Goal: Transaction & Acquisition: Download file/media

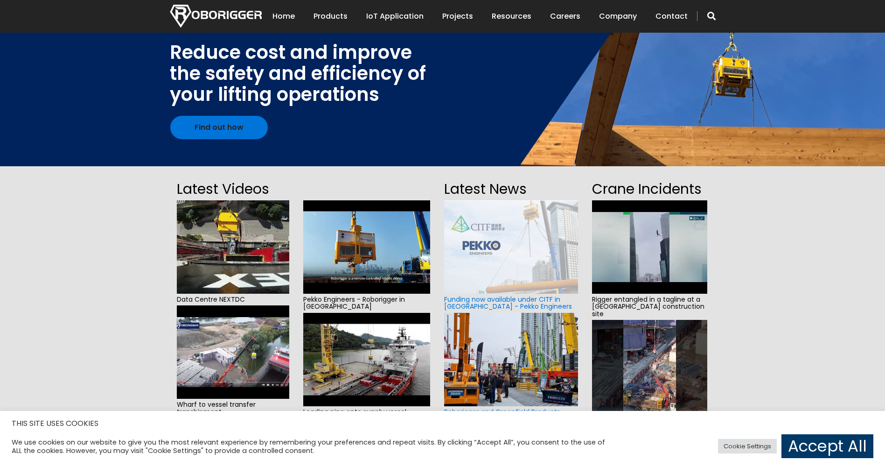
scroll to position [47, 0]
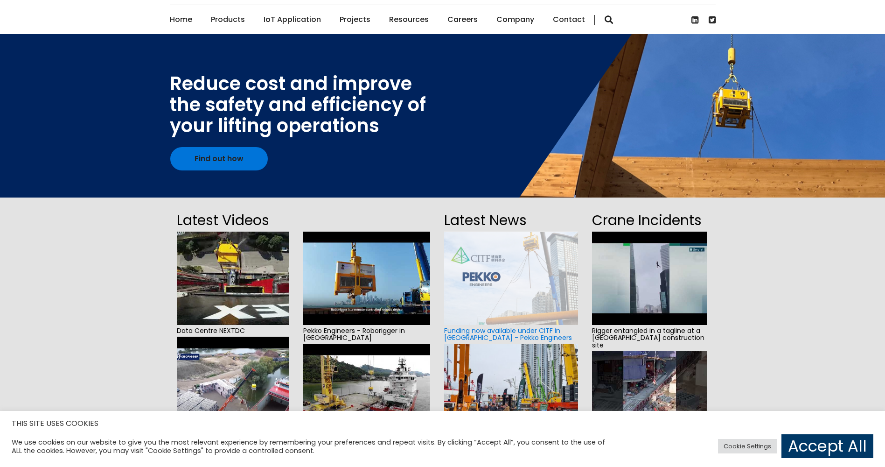
click at [232, 272] on img at bounding box center [233, 278] width 112 height 93
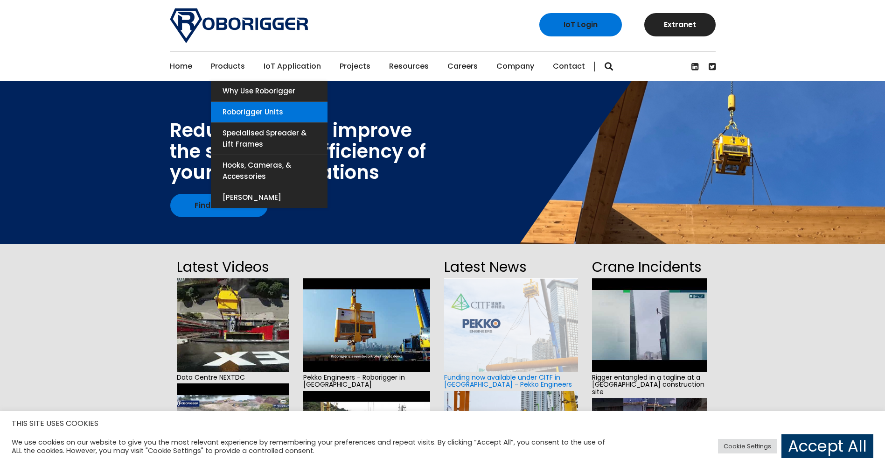
click at [239, 109] on link "Roborigger Units" at bounding box center [269, 112] width 117 height 21
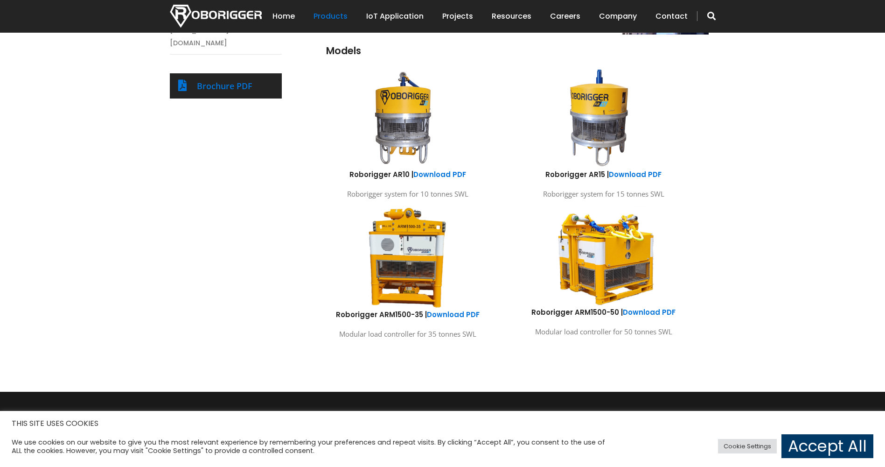
scroll to position [467, 0]
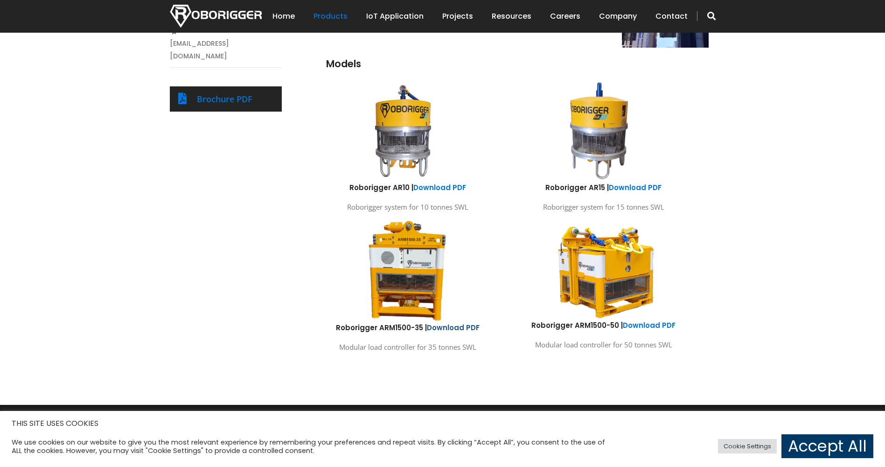
click at [450, 328] on link "Download PDF" at bounding box center [453, 328] width 53 height 10
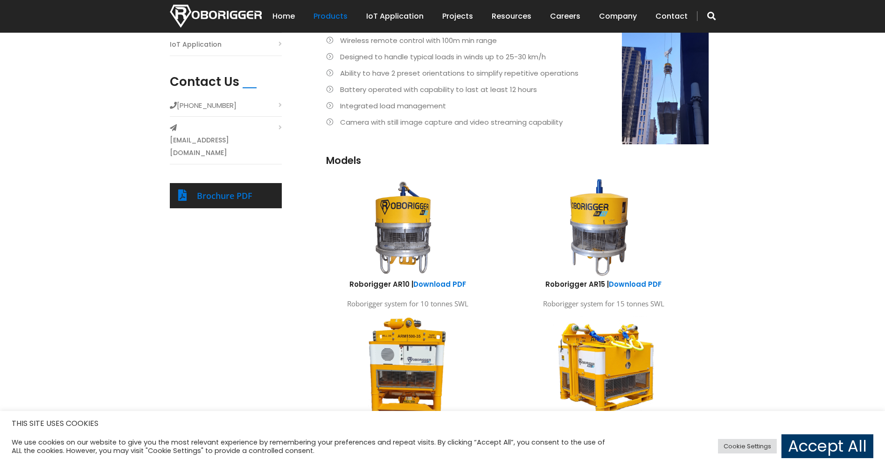
scroll to position [373, 0]
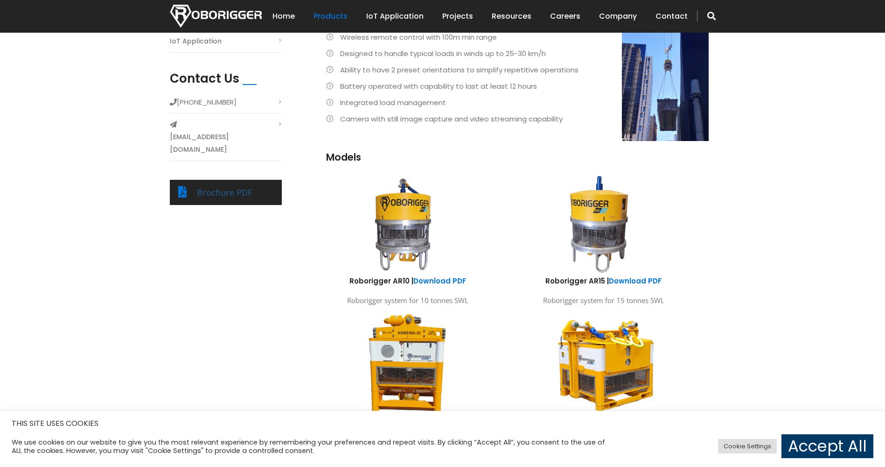
click at [228, 187] on link "Brochure PDF" at bounding box center [225, 192] width 56 height 11
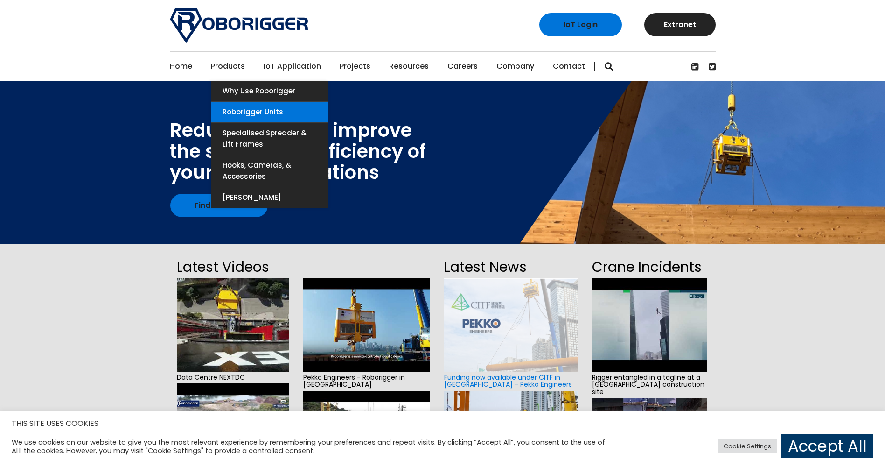
click at [234, 112] on link "Roborigger Units" at bounding box center [269, 112] width 117 height 21
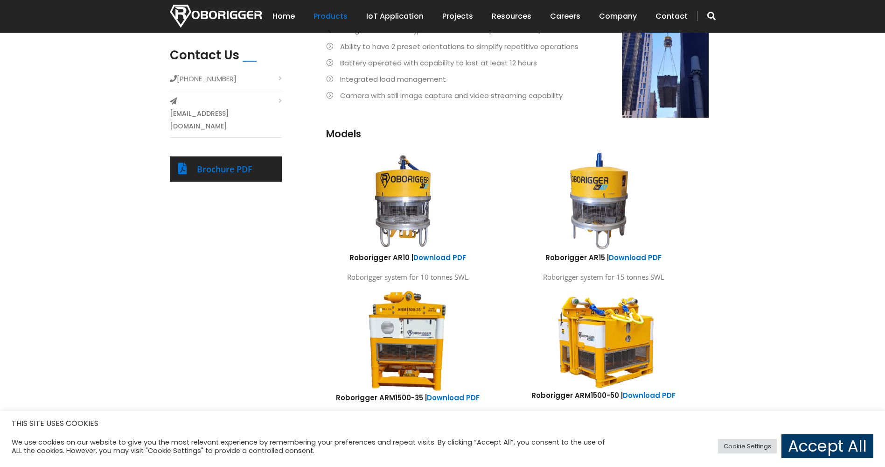
scroll to position [513, 0]
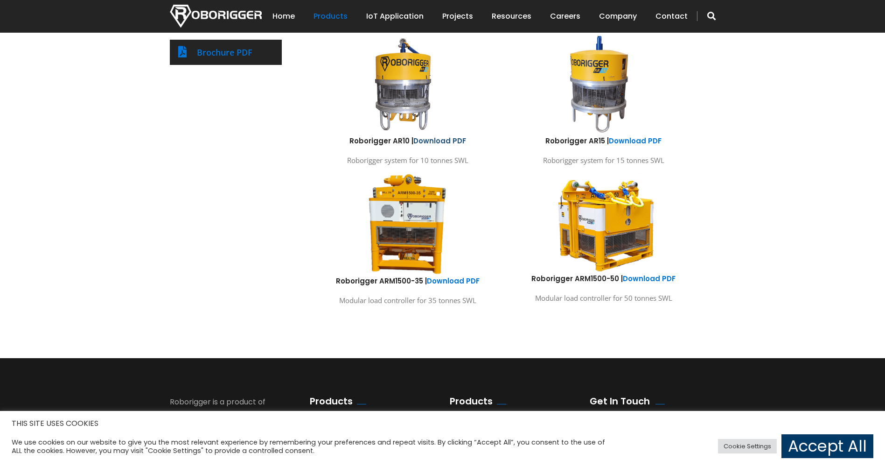
click at [434, 140] on link "Download PDF" at bounding box center [440, 141] width 53 height 10
click at [644, 140] on link "Download PDF" at bounding box center [635, 141] width 53 height 10
click at [664, 281] on link "Download PDF" at bounding box center [649, 279] width 53 height 10
